Goal: Task Accomplishment & Management: Use online tool/utility

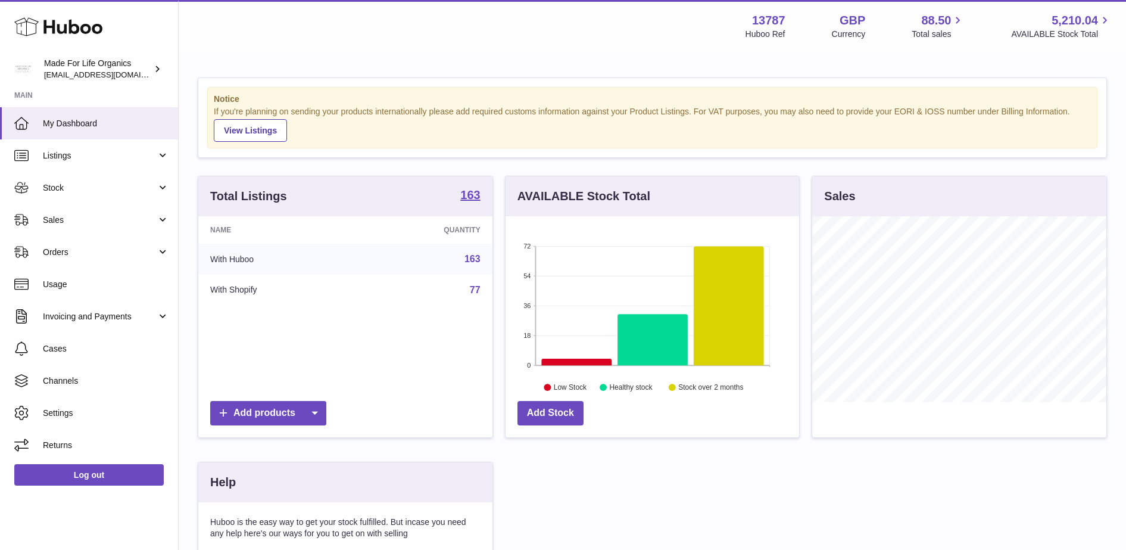
scroll to position [186, 294]
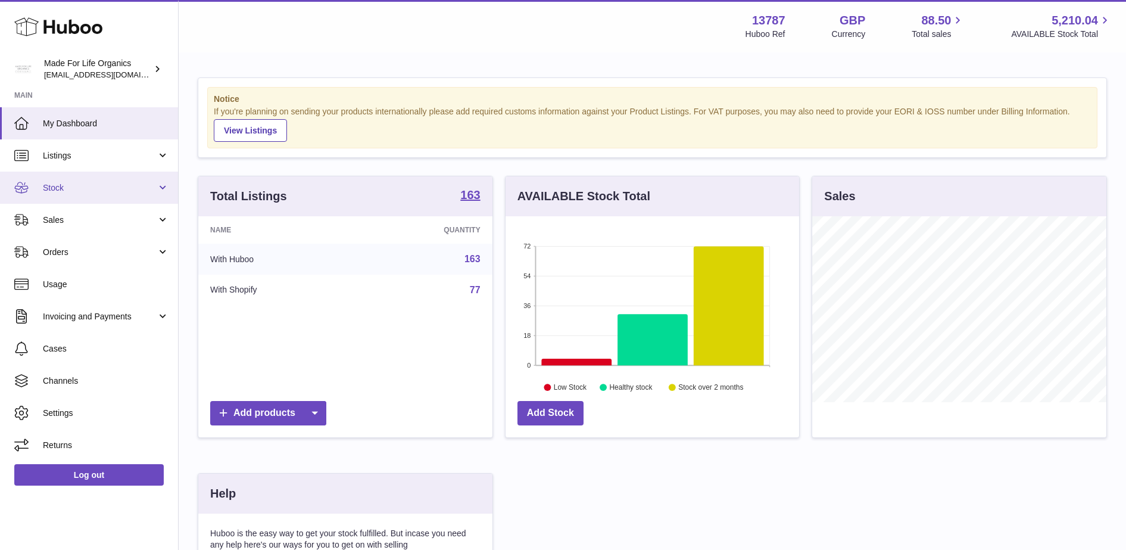
click at [87, 187] on span "Stock" at bounding box center [100, 187] width 114 height 11
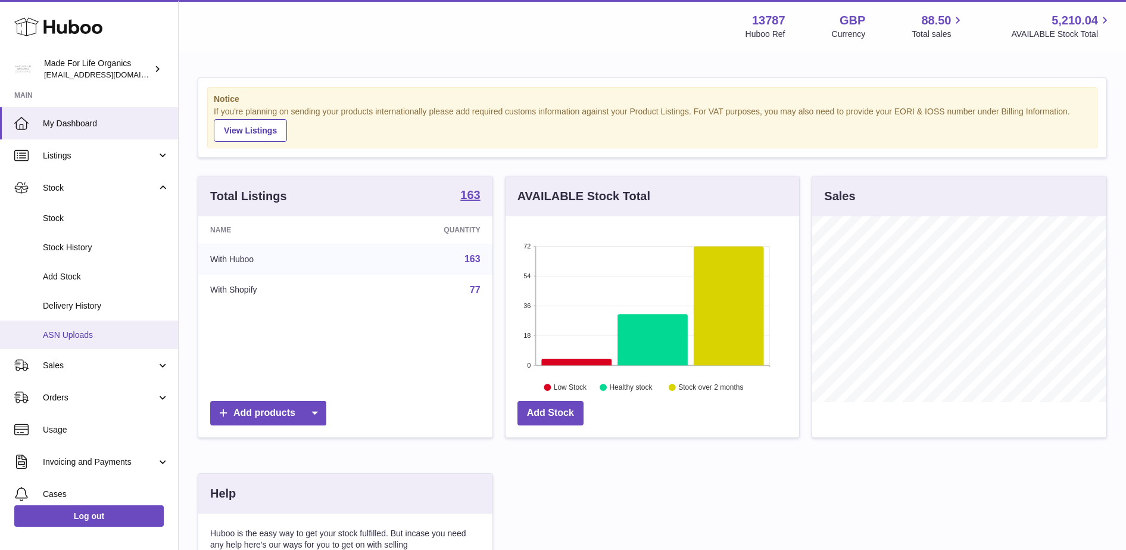
click at [112, 335] on span "ASN Uploads" at bounding box center [106, 334] width 126 height 11
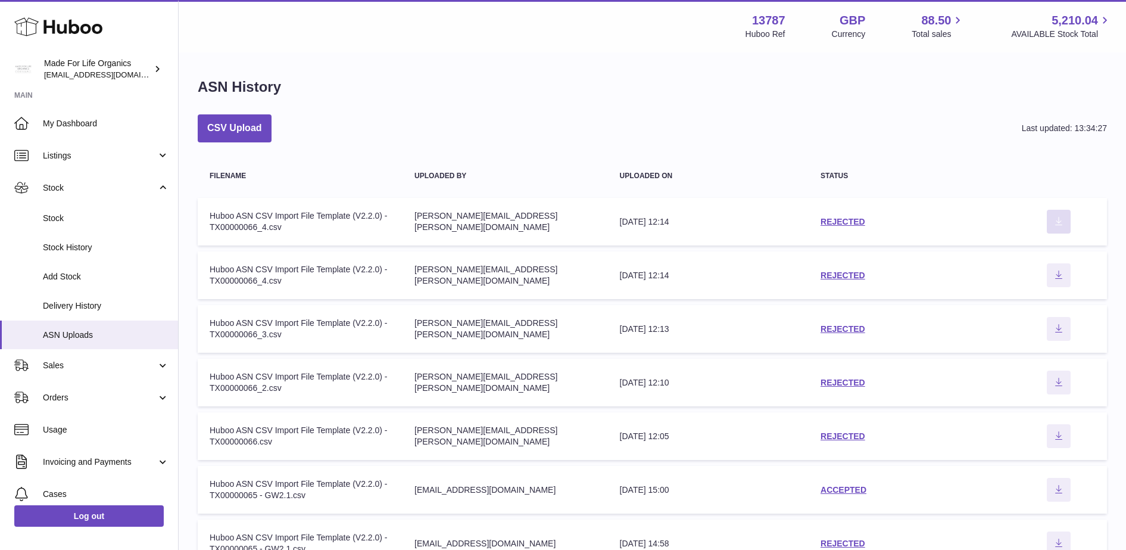
click at [1060, 212] on button "Download ASN file" at bounding box center [1059, 222] width 24 height 24
